Goal: Browse casually: Explore the website without a specific task or goal

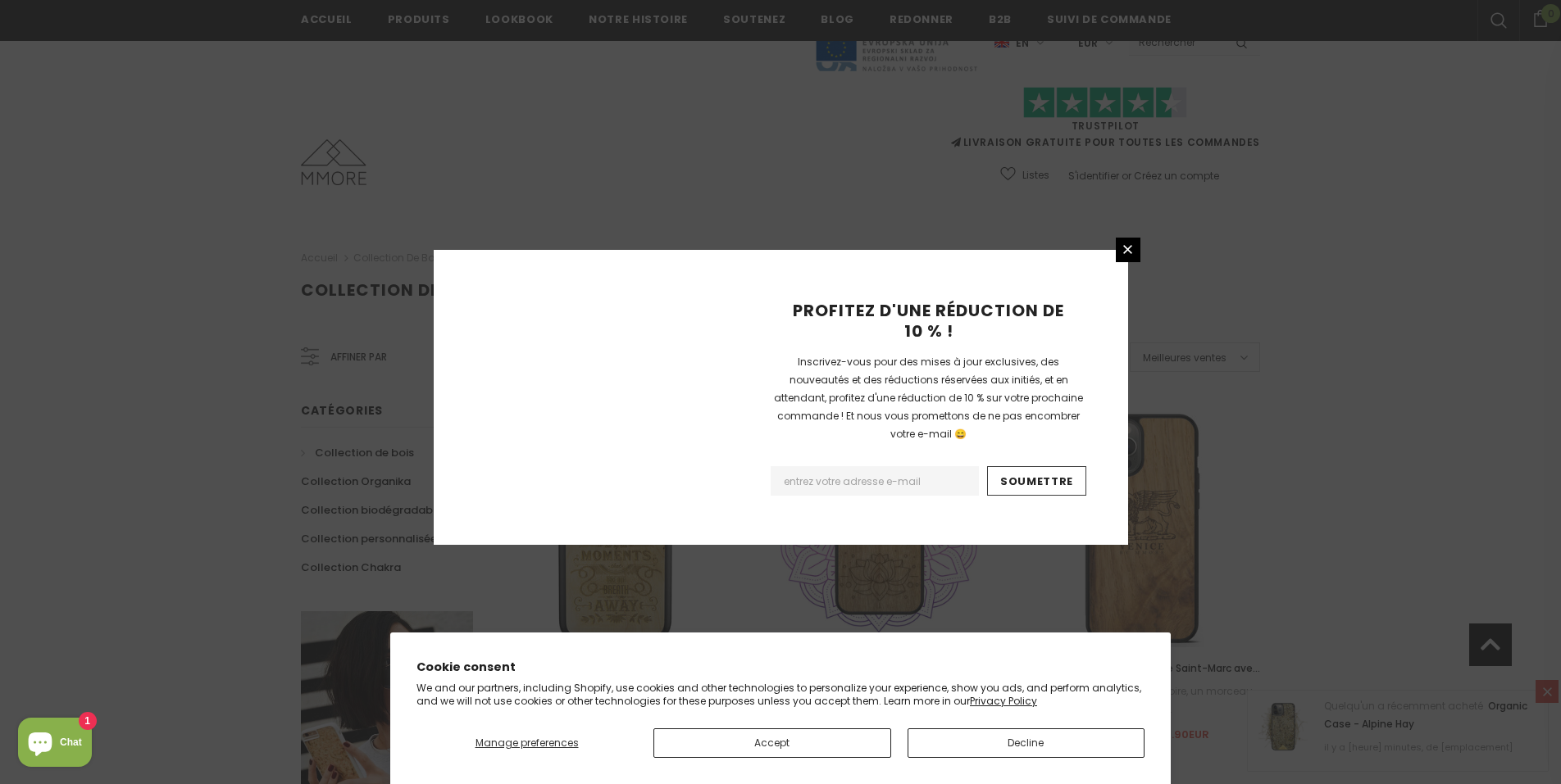
scroll to position [1024, 0]
